Goal: Check status: Check status

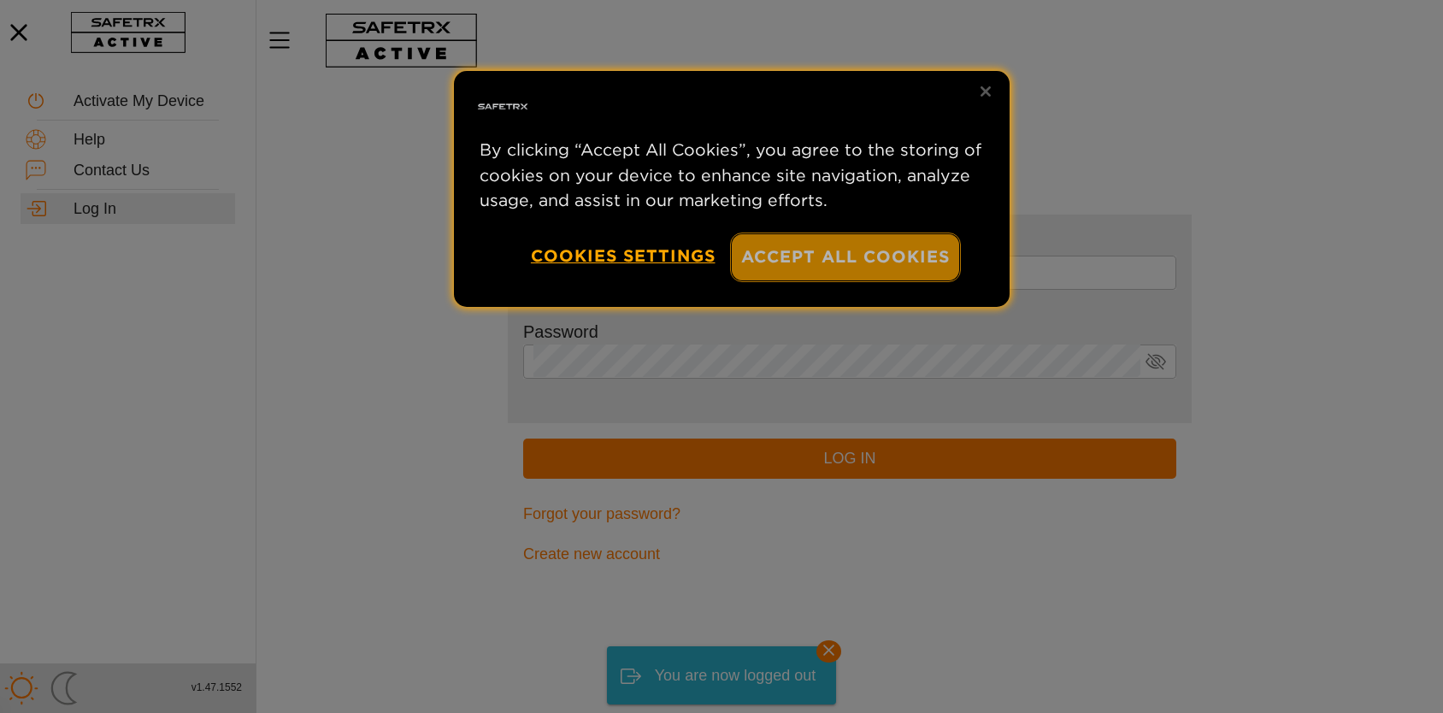
click at [823, 242] on button "Accept All Cookies" at bounding box center [845, 256] width 227 height 45
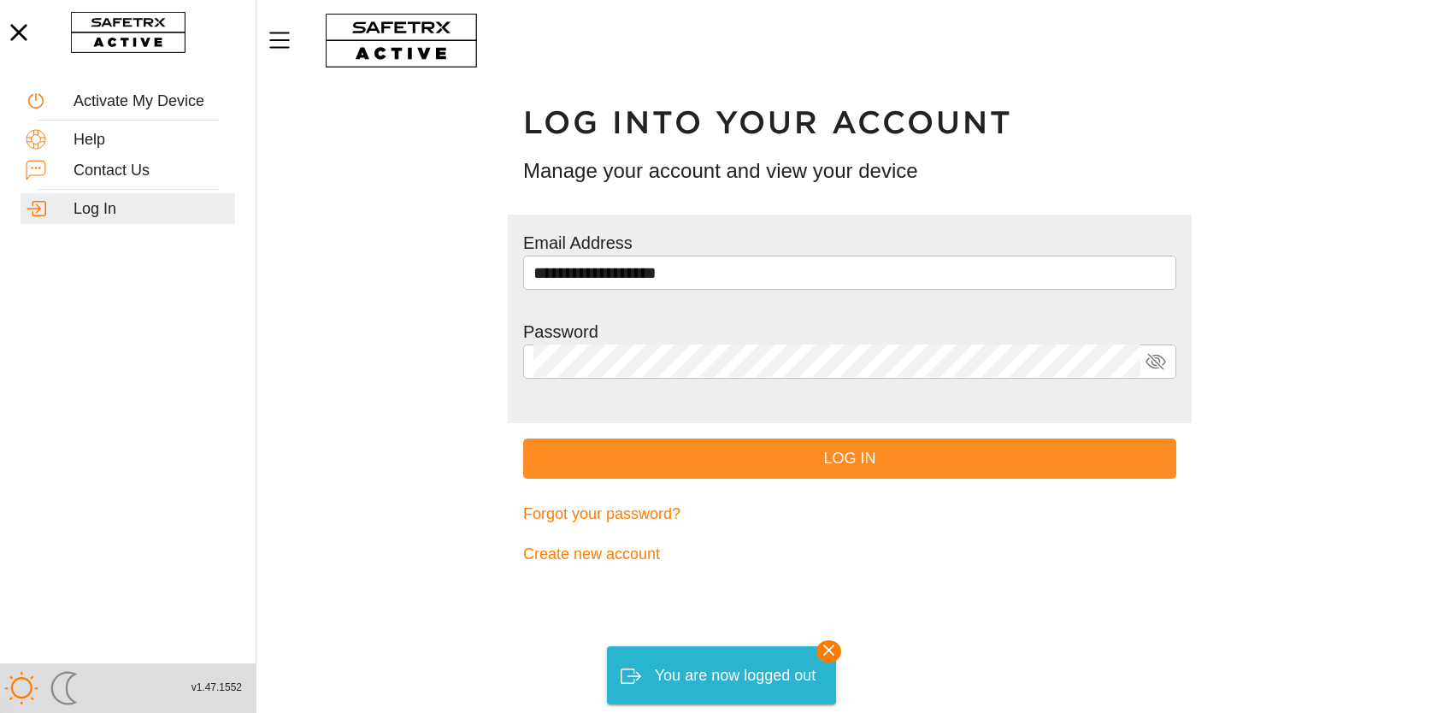
click at [895, 453] on span "Log In" at bounding box center [850, 458] width 626 height 27
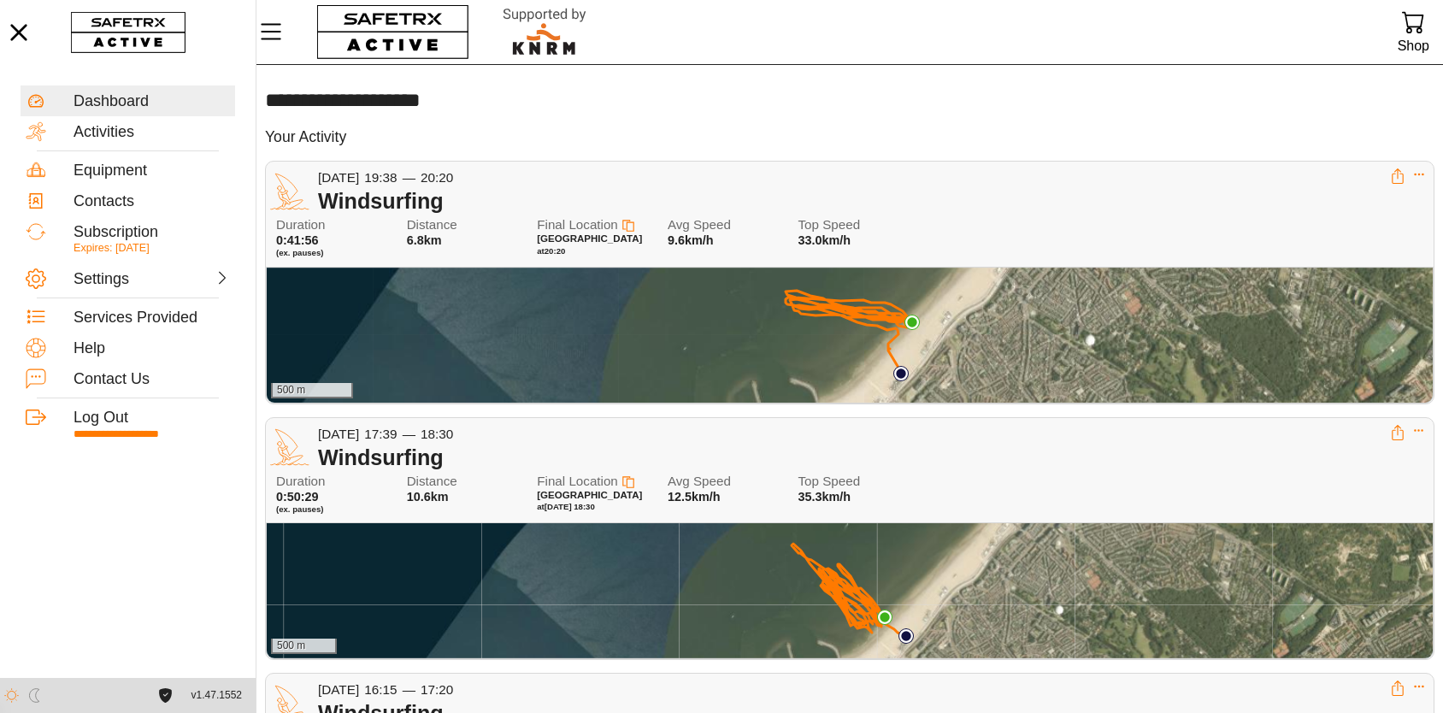
click at [870, 330] on div "500 m" at bounding box center [850, 335] width 1166 height 135
